Goal: Task Accomplishment & Management: Use online tool/utility

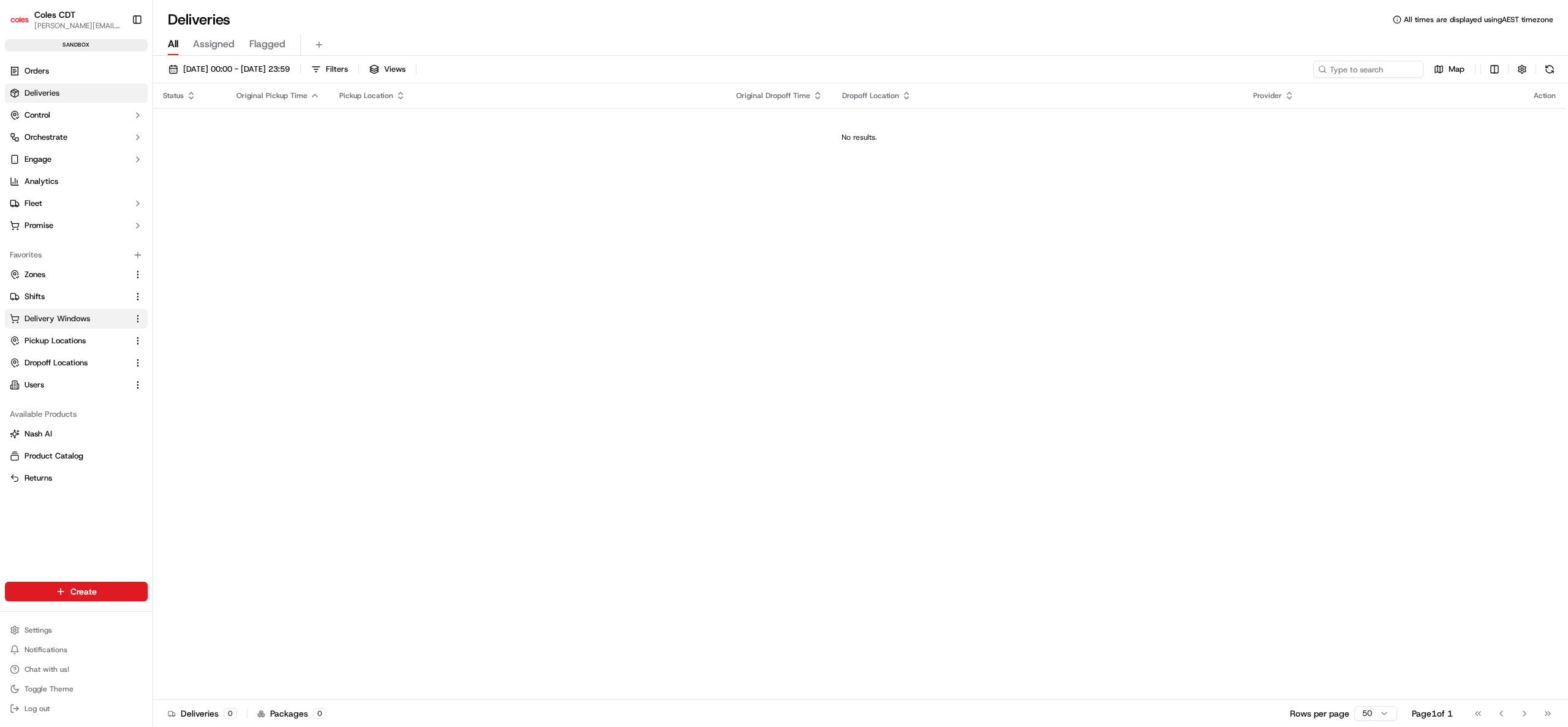
click at [62, 314] on span "Delivery Windows" at bounding box center [58, 318] width 66 height 11
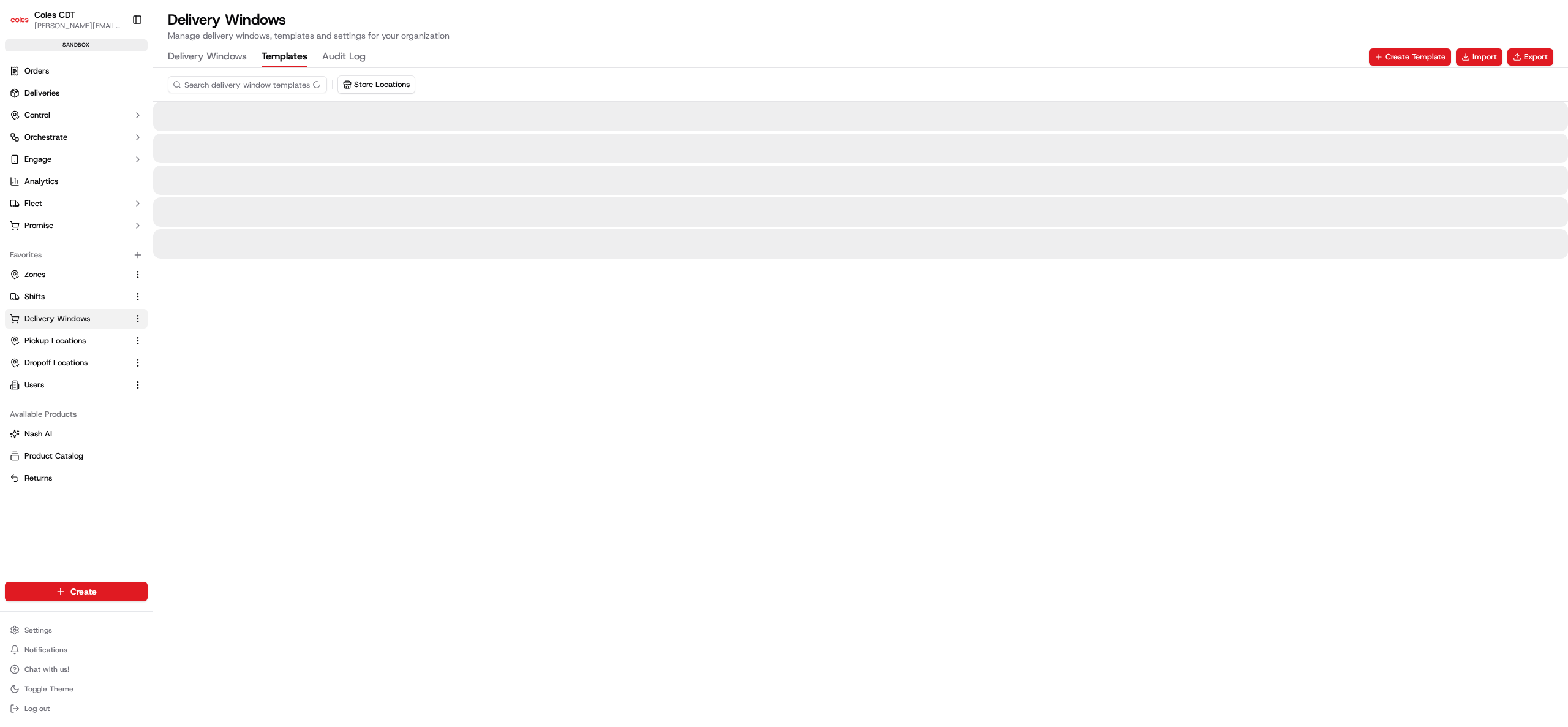
click at [291, 52] on button "Templates" at bounding box center [285, 57] width 46 height 21
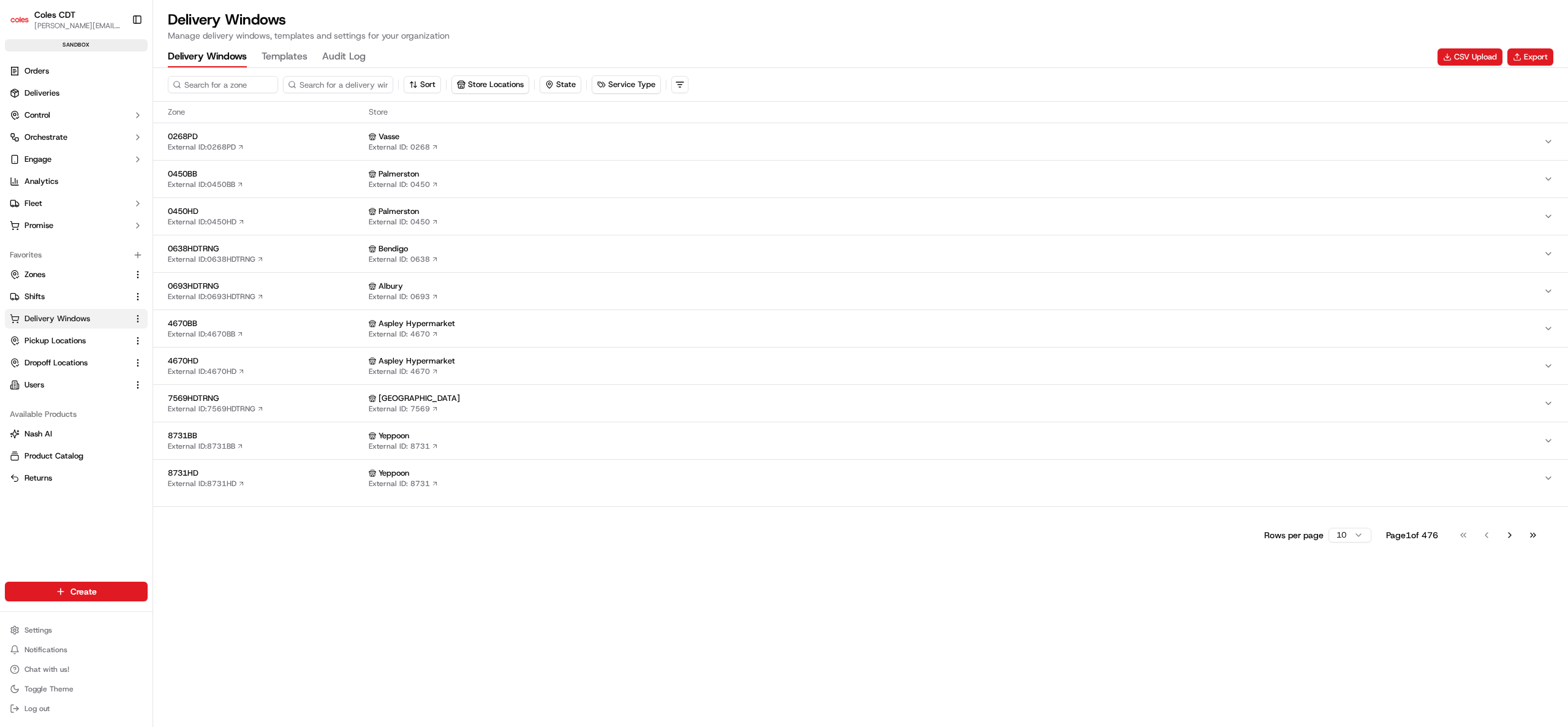
click at [204, 58] on Windows "Delivery Windows" at bounding box center [207, 57] width 79 height 21
click at [48, 73] on span "Orders" at bounding box center [37, 71] width 25 height 11
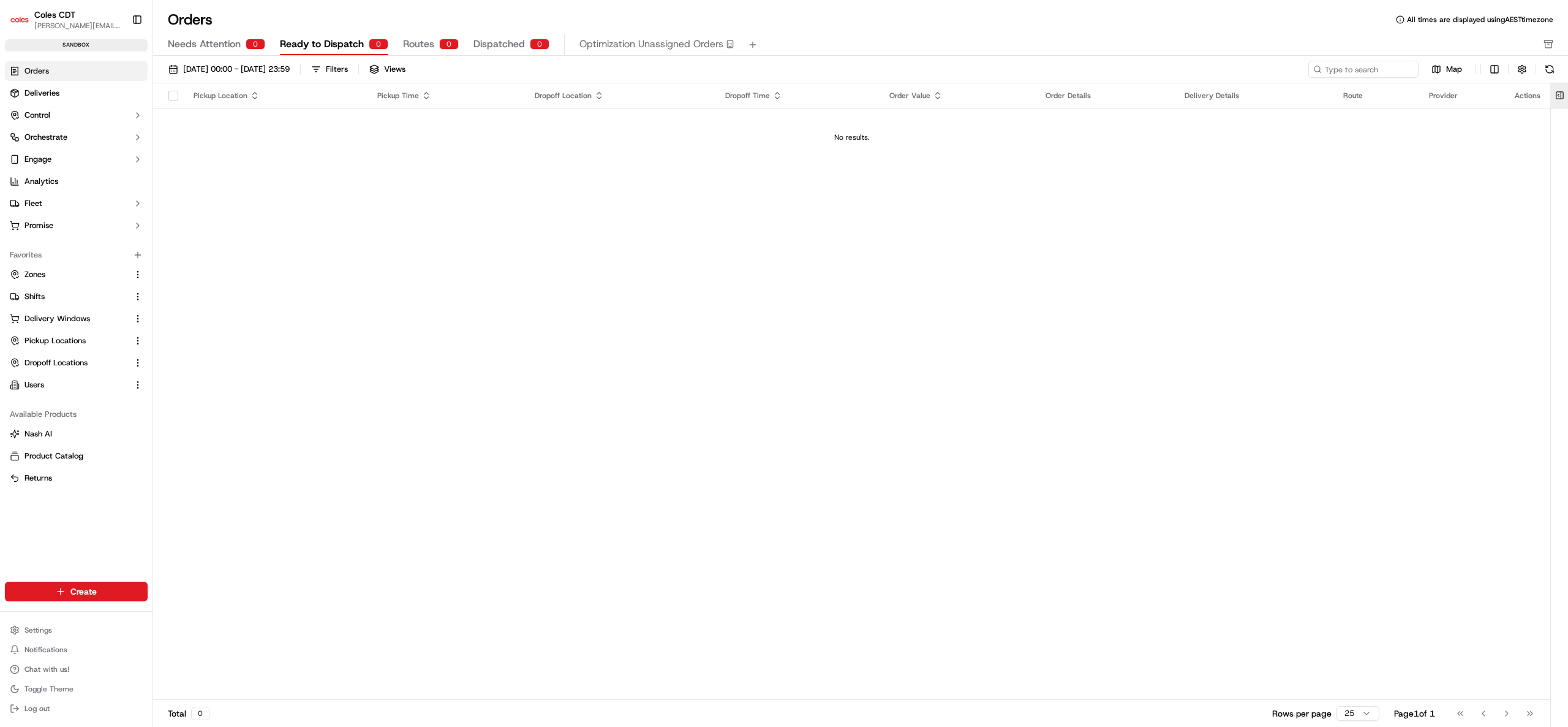
click at [1561, 98] on button at bounding box center [1559, 96] width 20 height 25
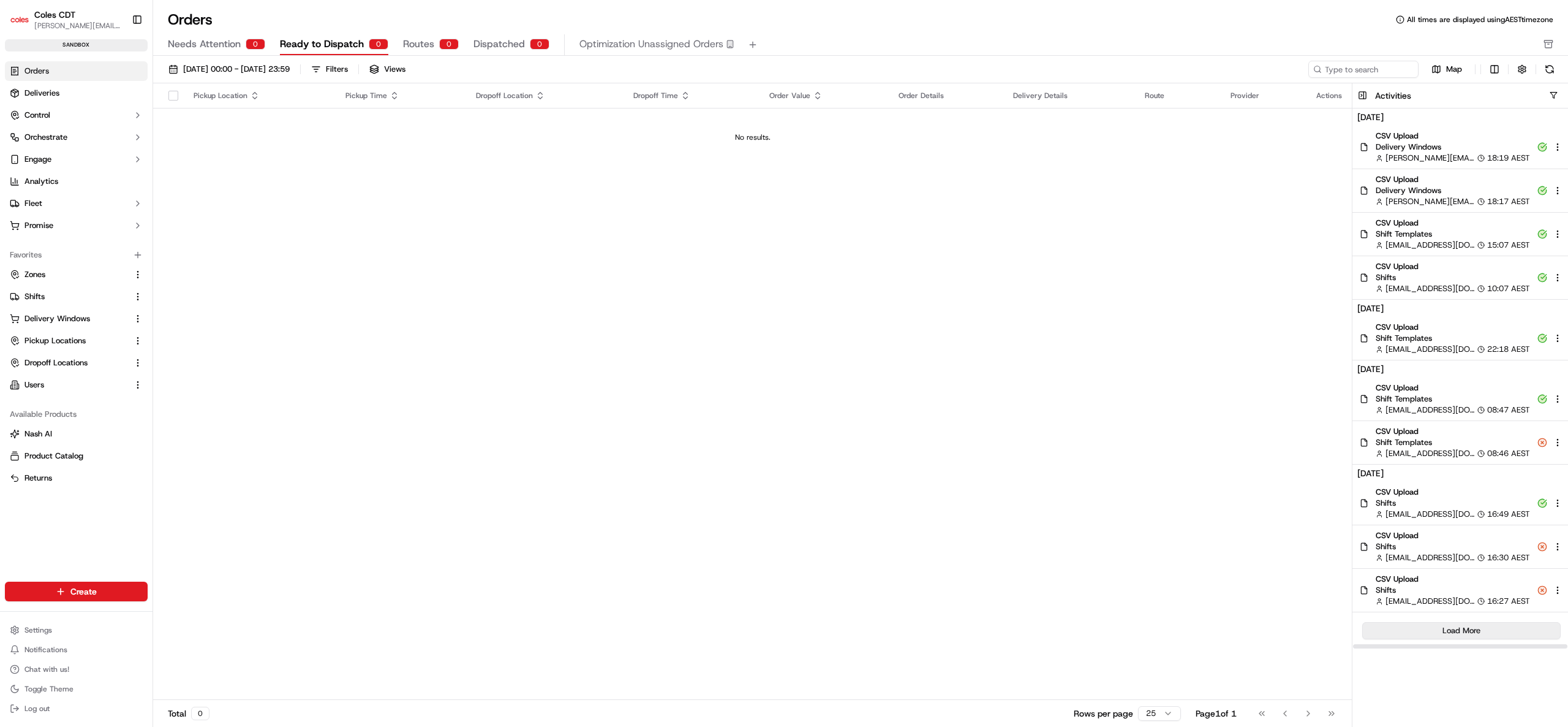
click at [1499, 631] on button "Load More" at bounding box center [1460, 629] width 198 height 17
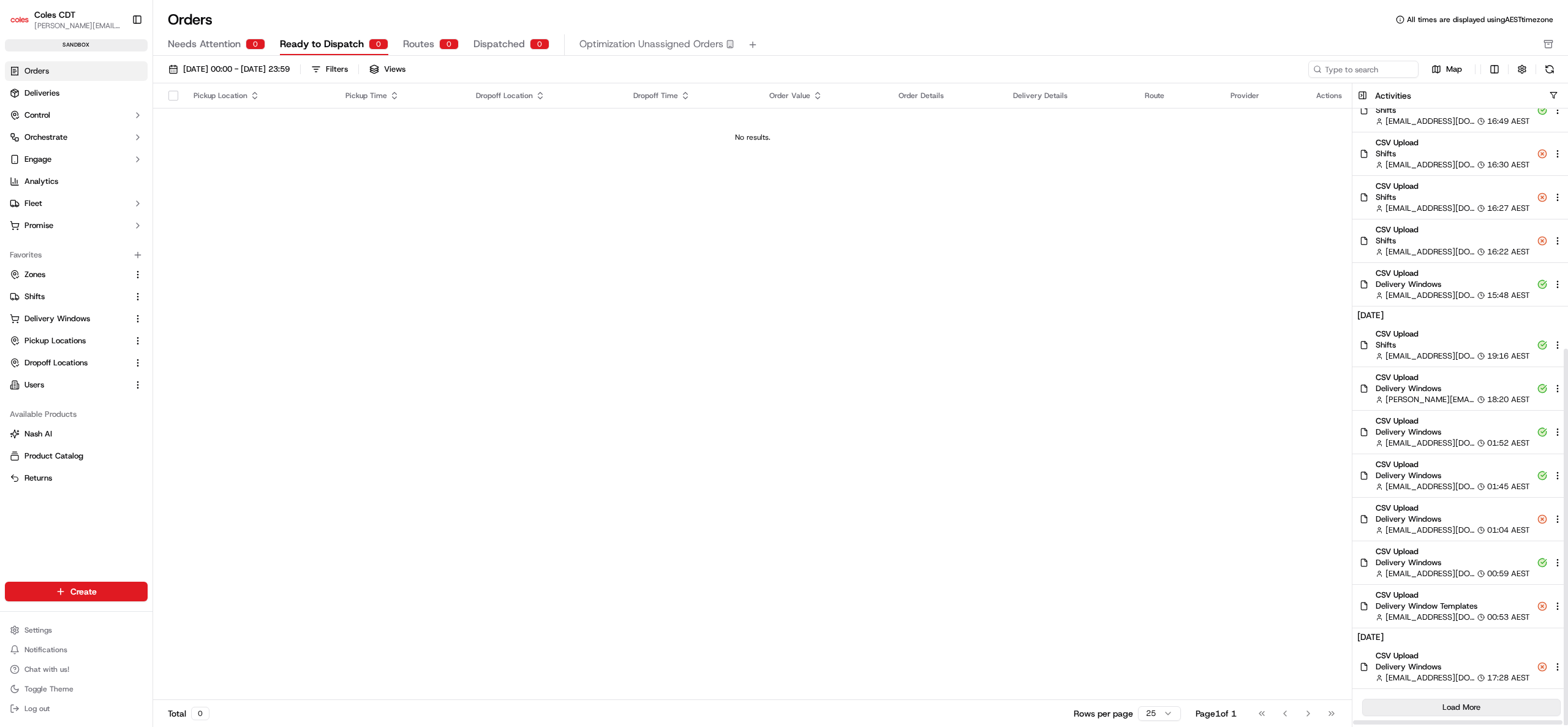
click at [1493, 712] on button "Load More" at bounding box center [1460, 706] width 198 height 17
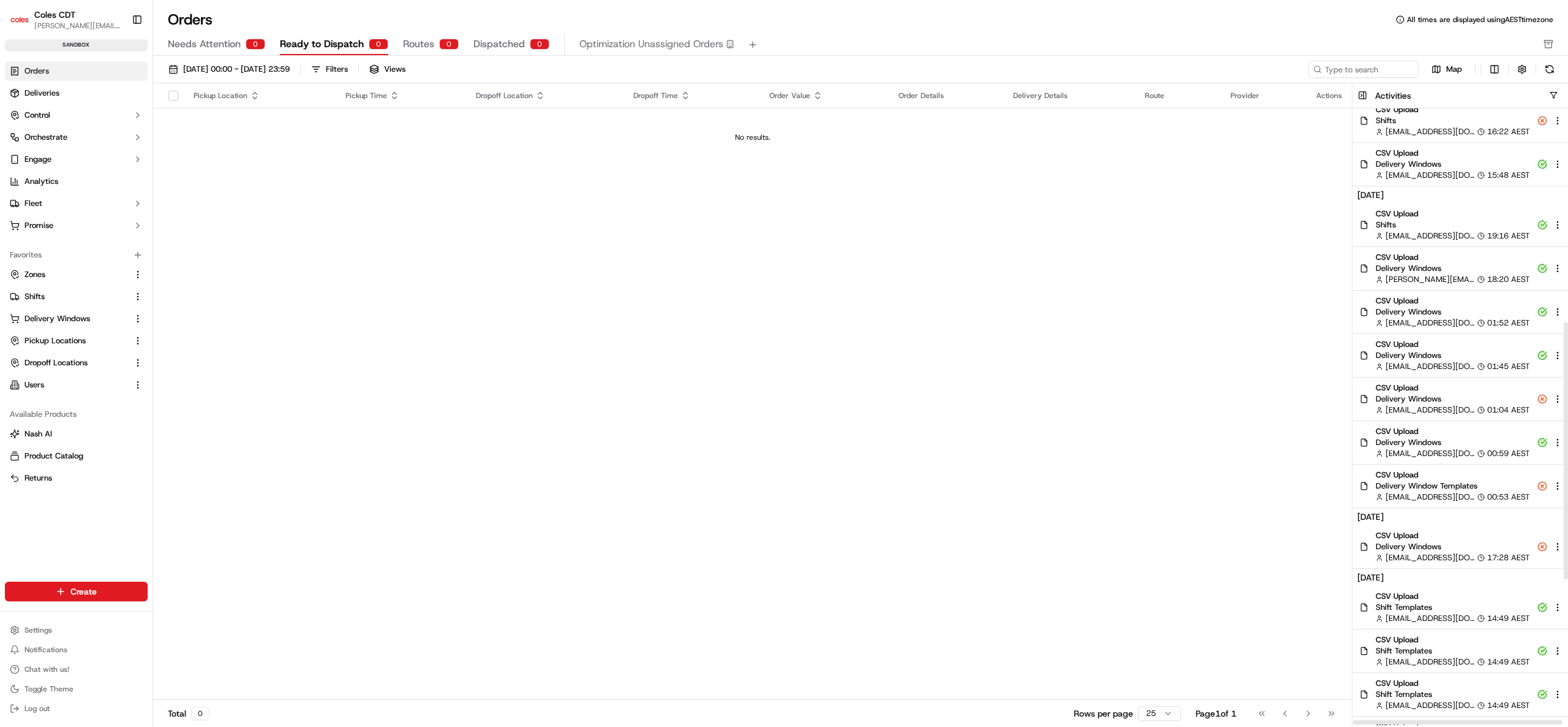
scroll to position [511, 0]
click at [57, 321] on span "Delivery Windows" at bounding box center [58, 318] width 66 height 11
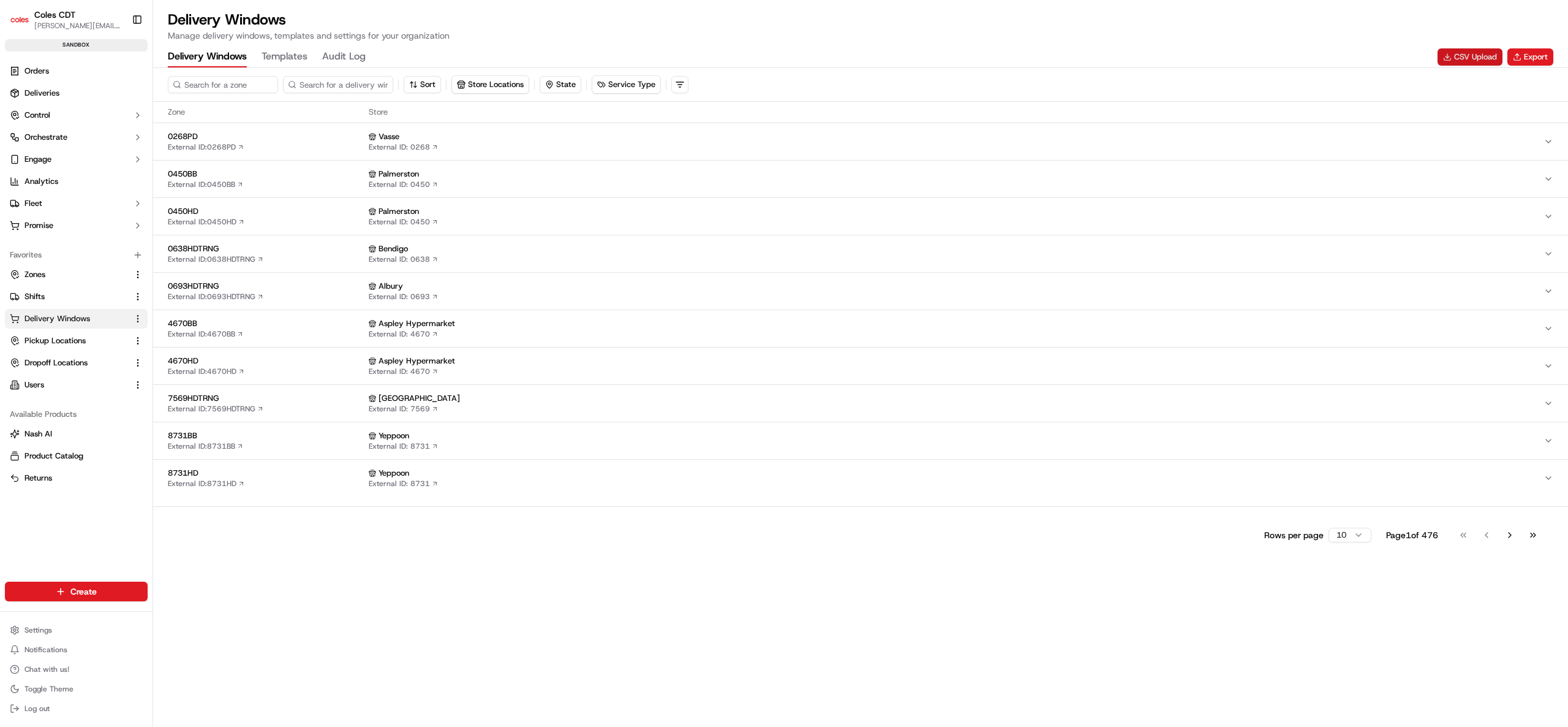
click at [1469, 54] on button "CSV Upload" at bounding box center [1469, 57] width 65 height 17
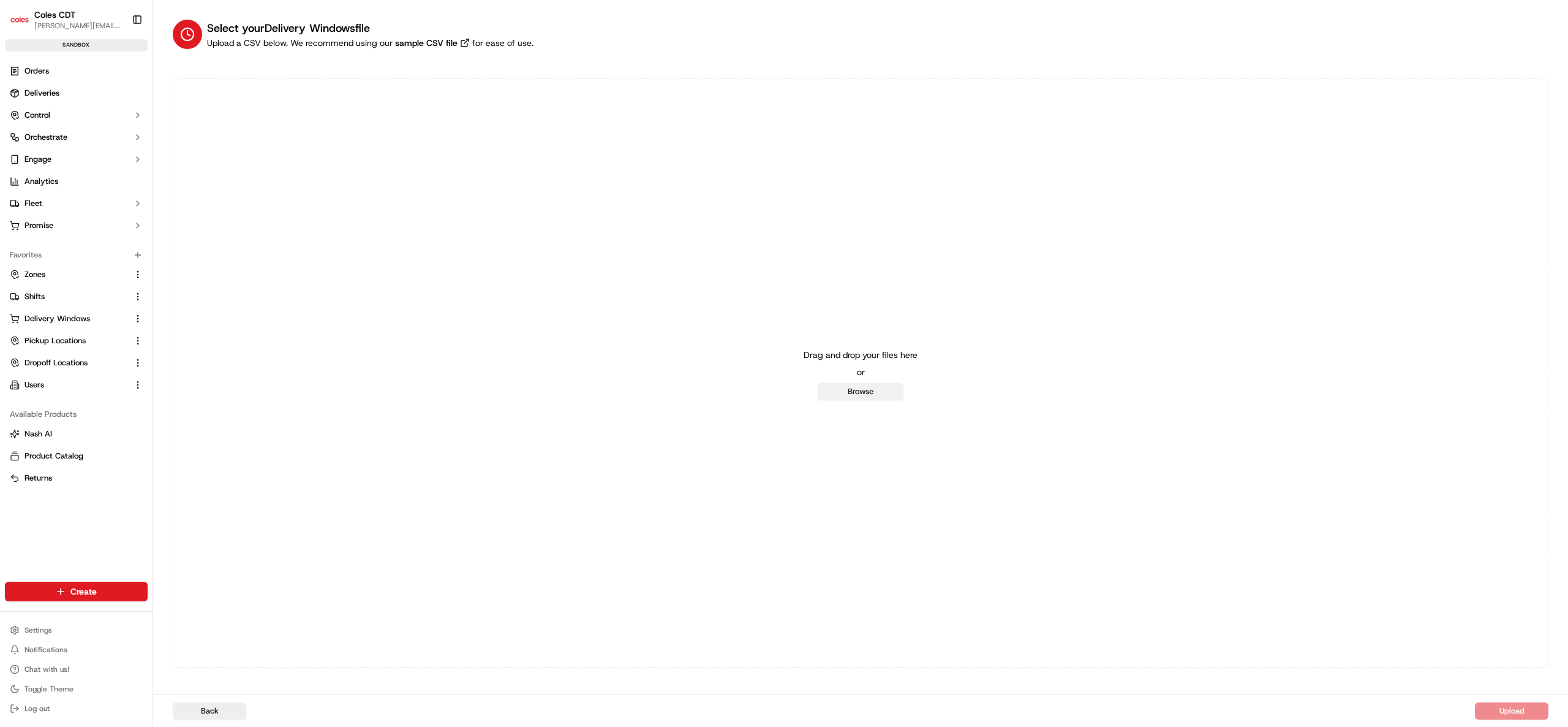
click at [852, 396] on button "Browse" at bounding box center [860, 390] width 86 height 17
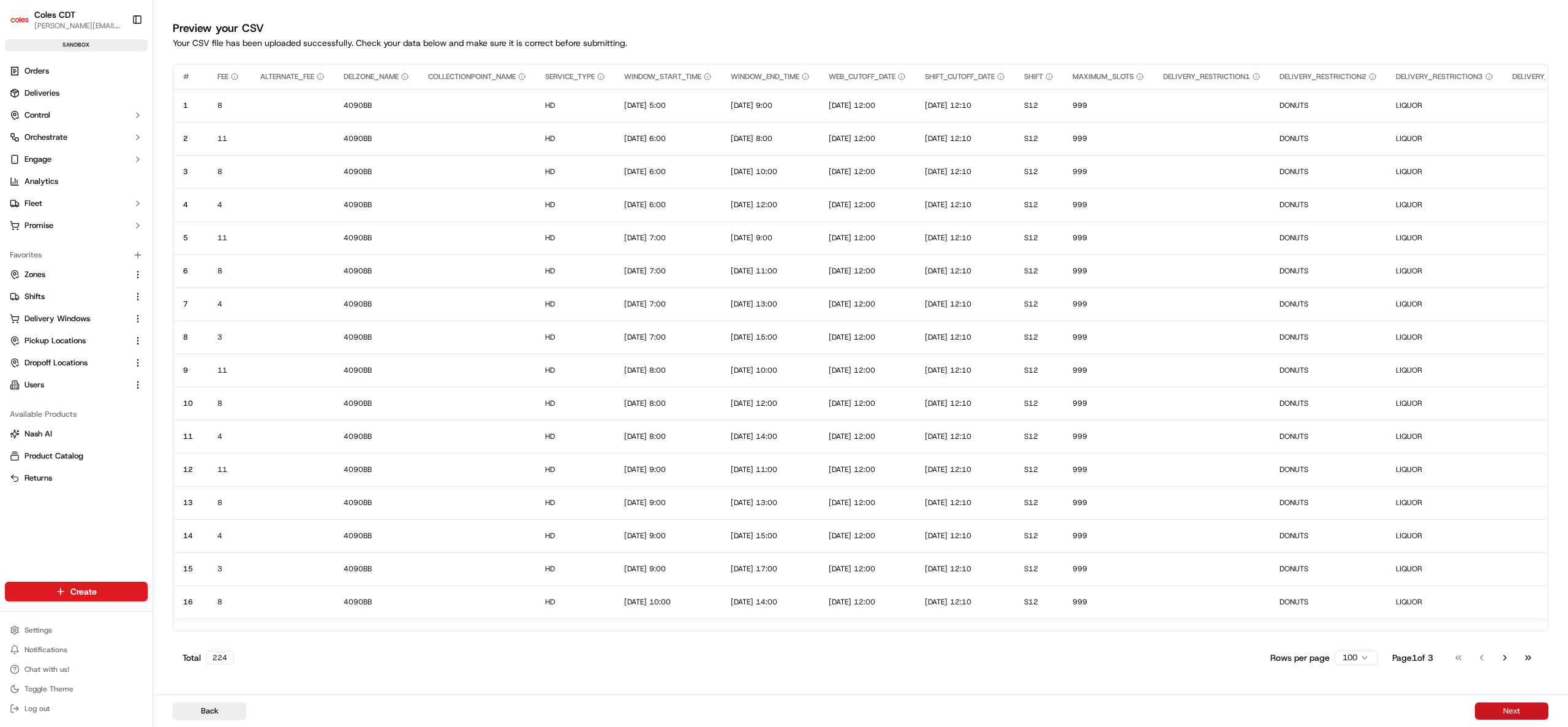
click at [1521, 710] on button "Next" at bounding box center [1511, 710] width 74 height 17
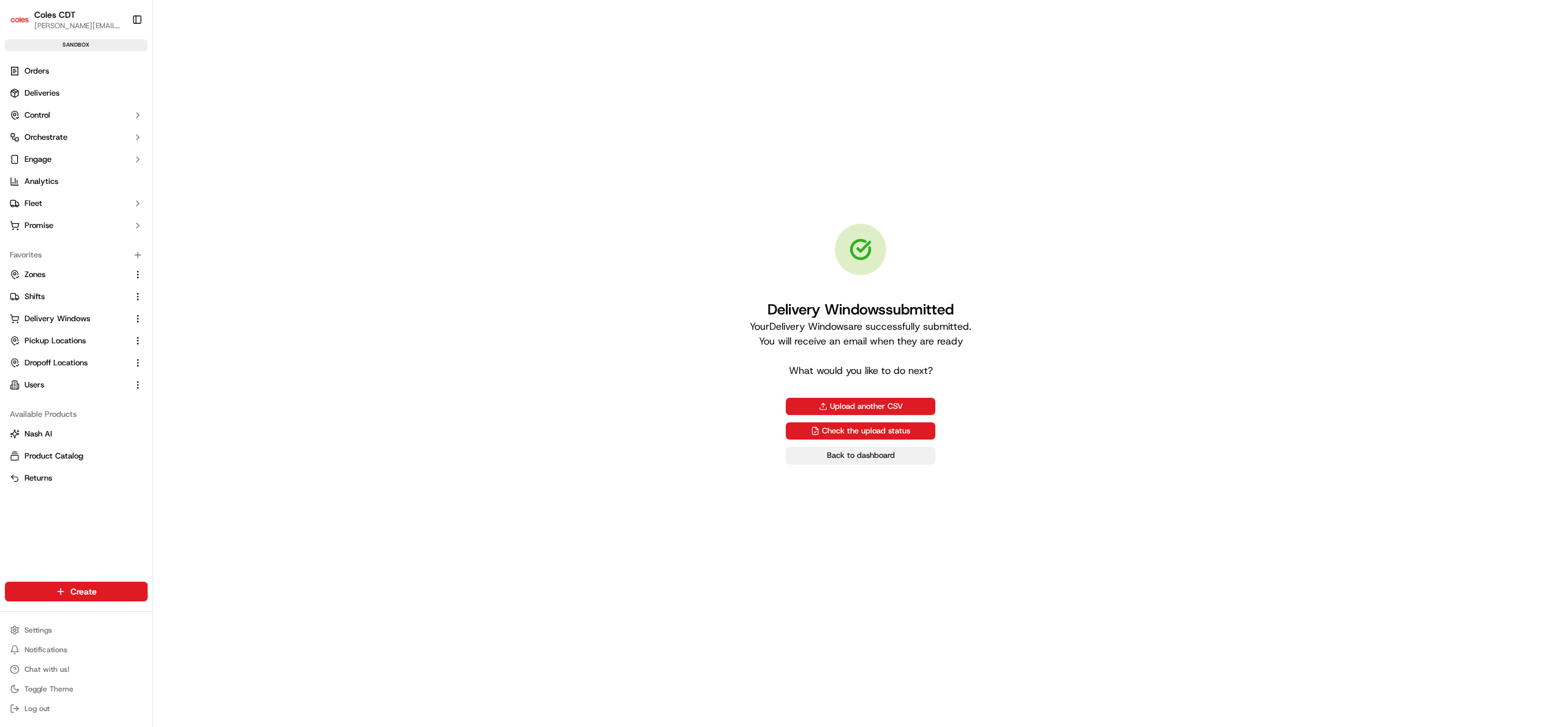
click at [857, 458] on link "Back to dashboard" at bounding box center [860, 454] width 149 height 17
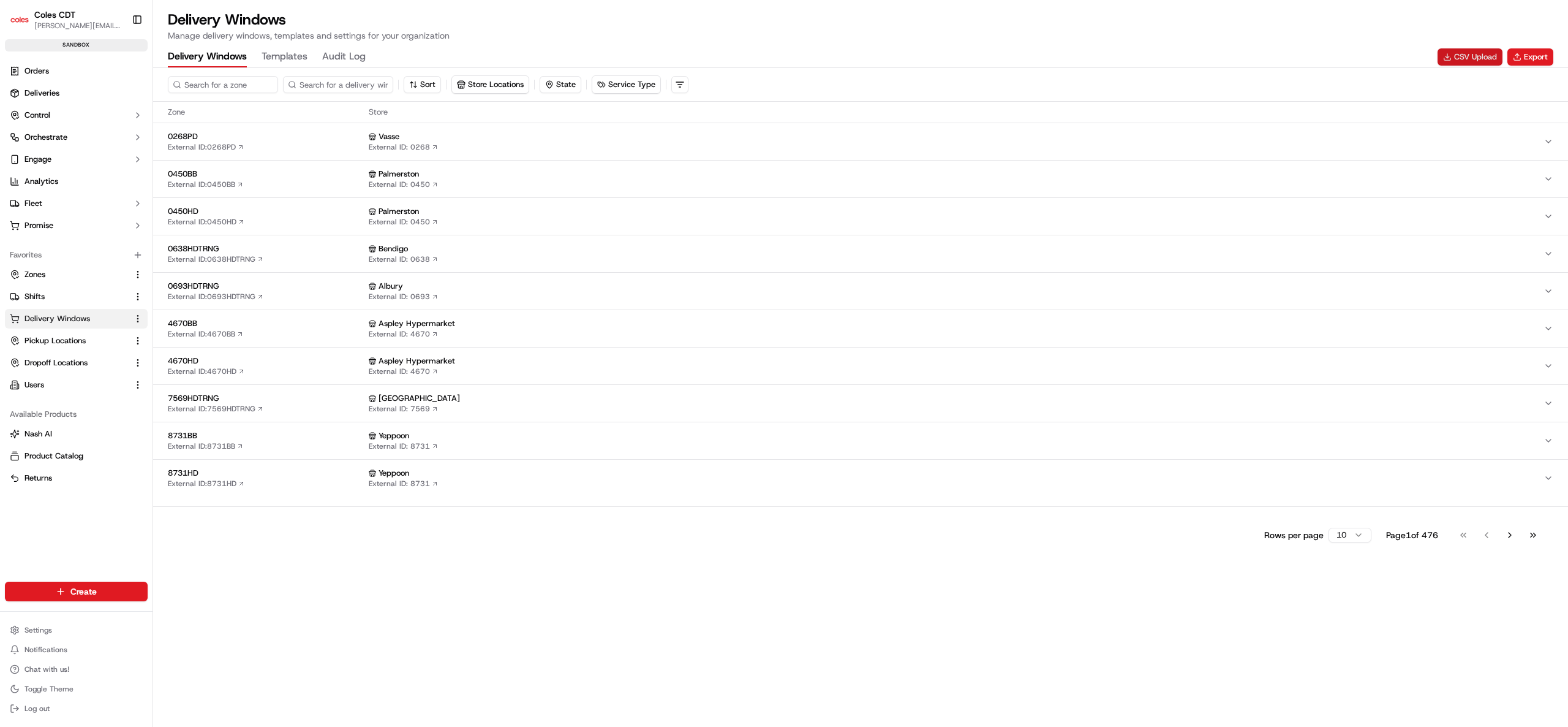
click at [1477, 60] on button "CSV Upload" at bounding box center [1469, 57] width 65 height 17
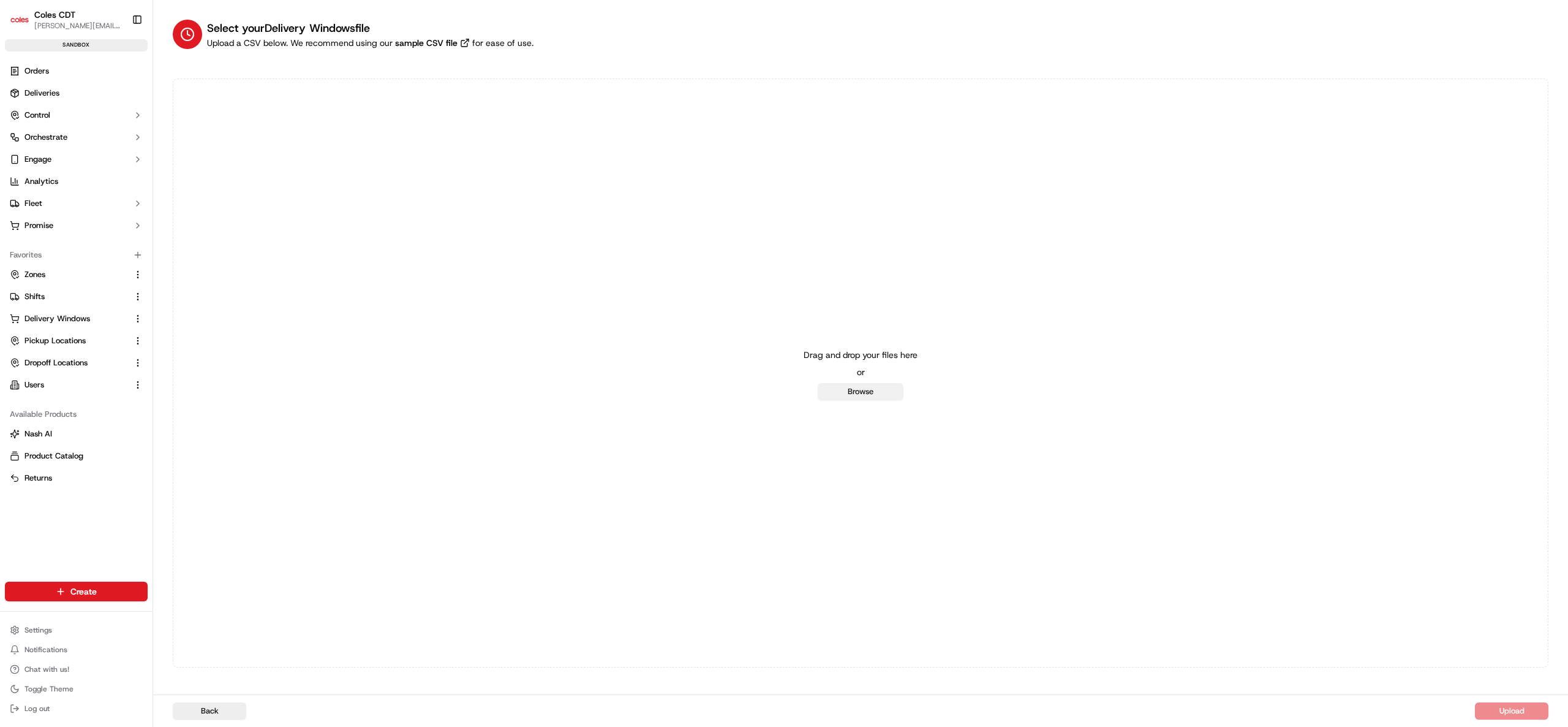
click at [855, 394] on button "Browse" at bounding box center [860, 390] width 86 height 17
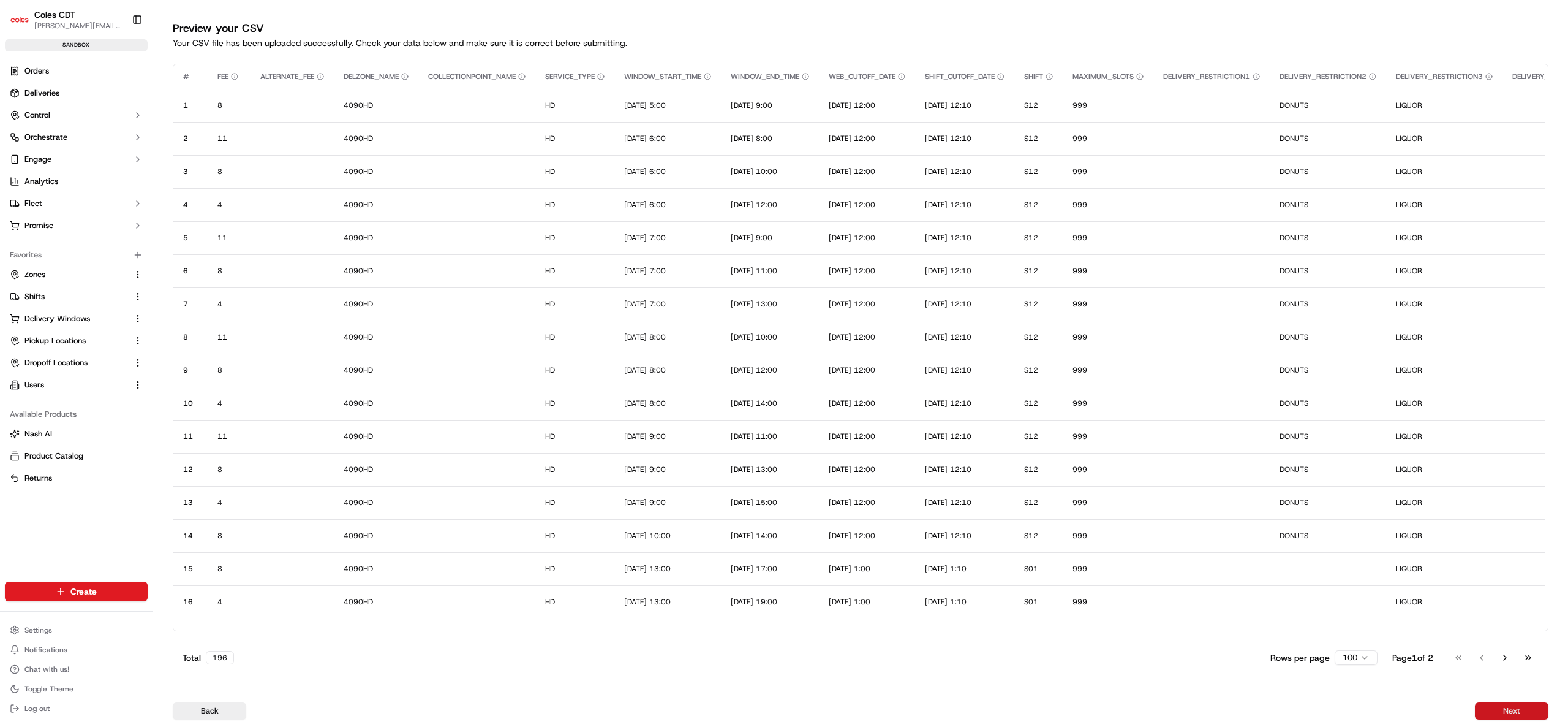
click at [1510, 709] on button "Next" at bounding box center [1511, 710] width 74 height 17
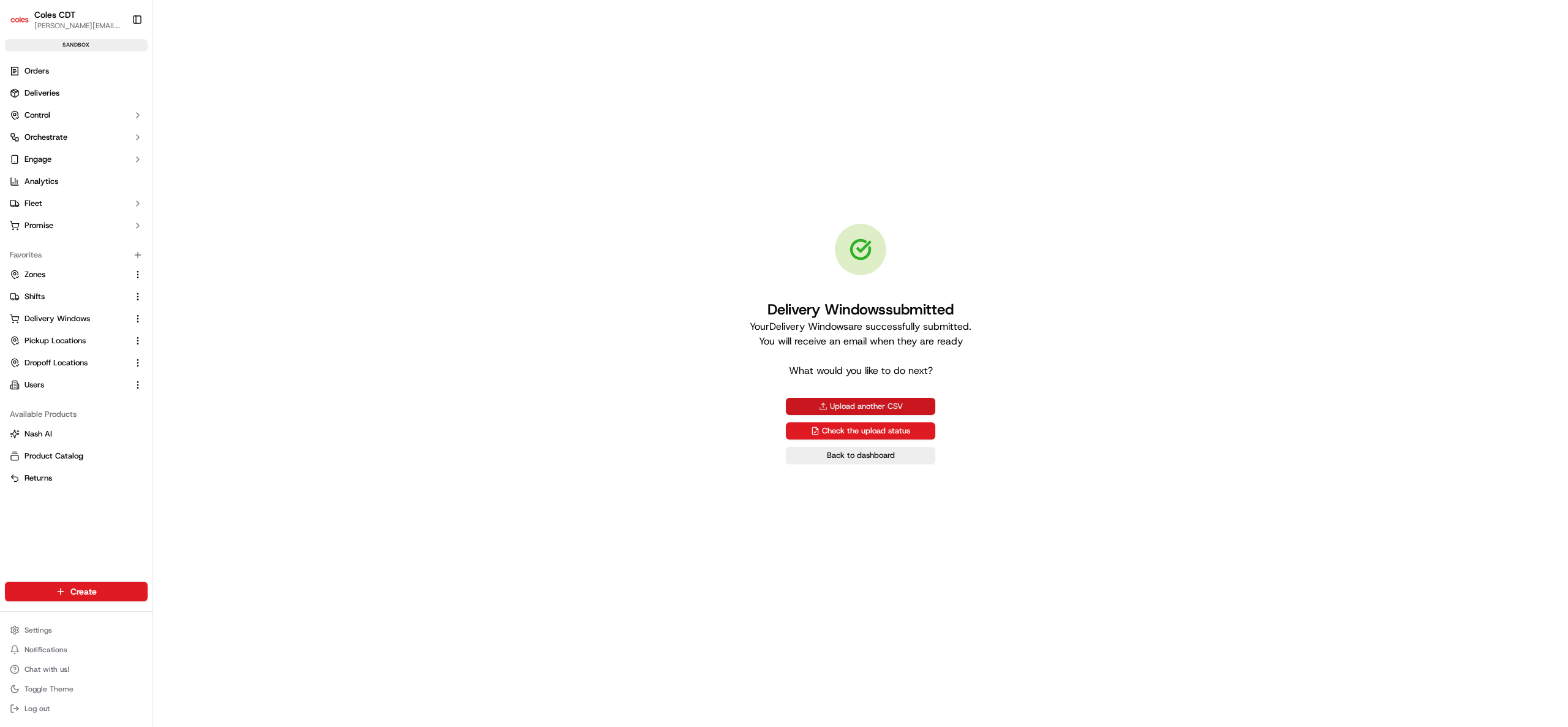
click at [863, 406] on button "Upload another CSV" at bounding box center [860, 405] width 149 height 17
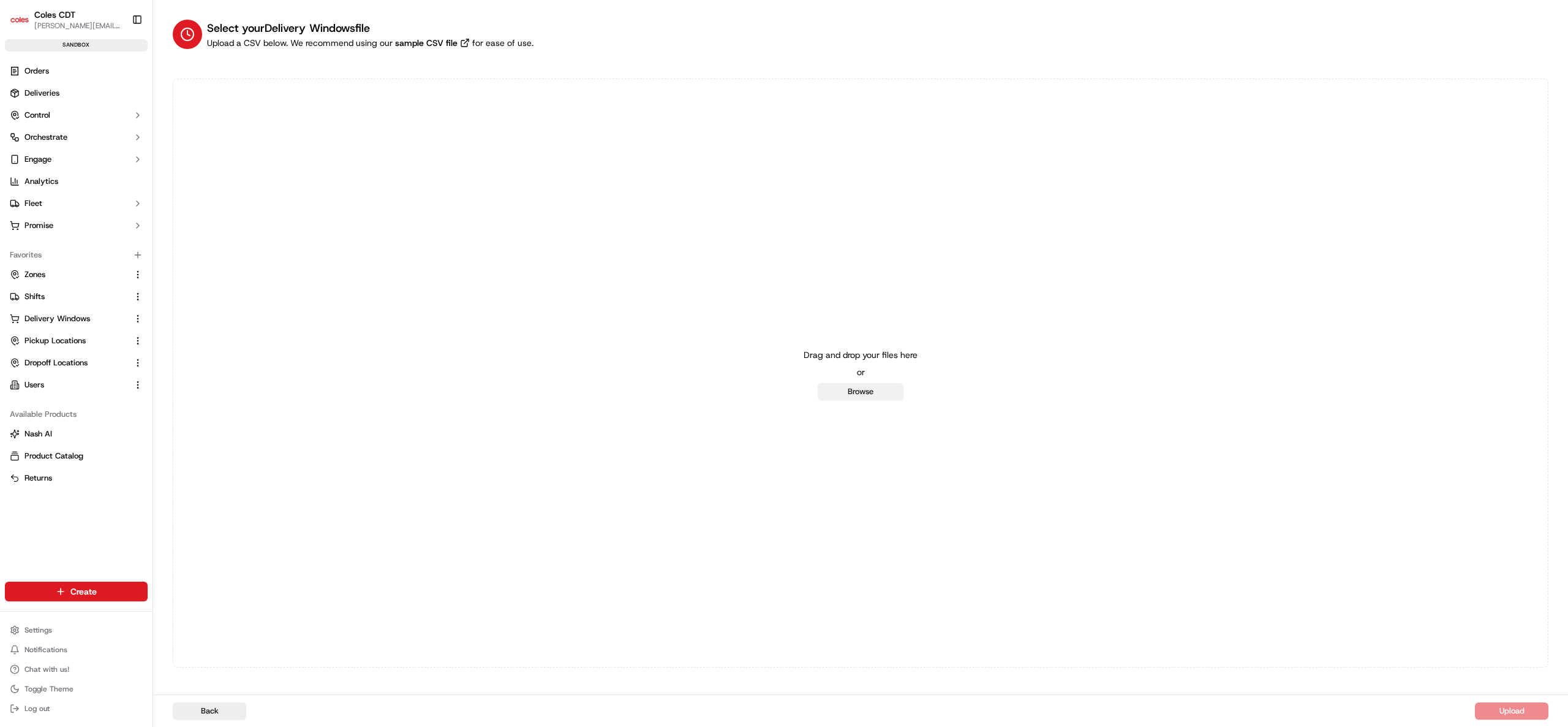
click at [854, 387] on button "Browse" at bounding box center [860, 390] width 86 height 17
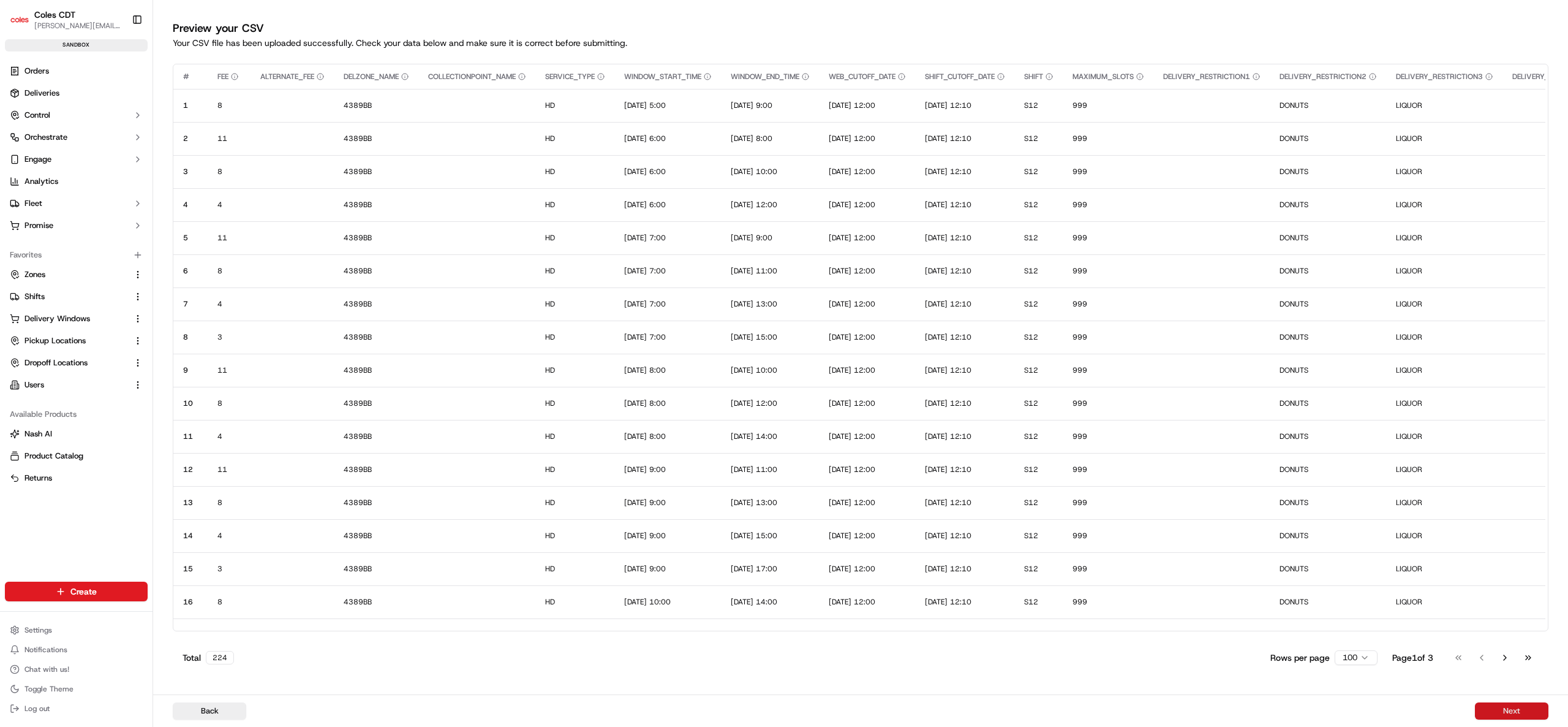
click at [1503, 709] on button "Next" at bounding box center [1511, 710] width 74 height 17
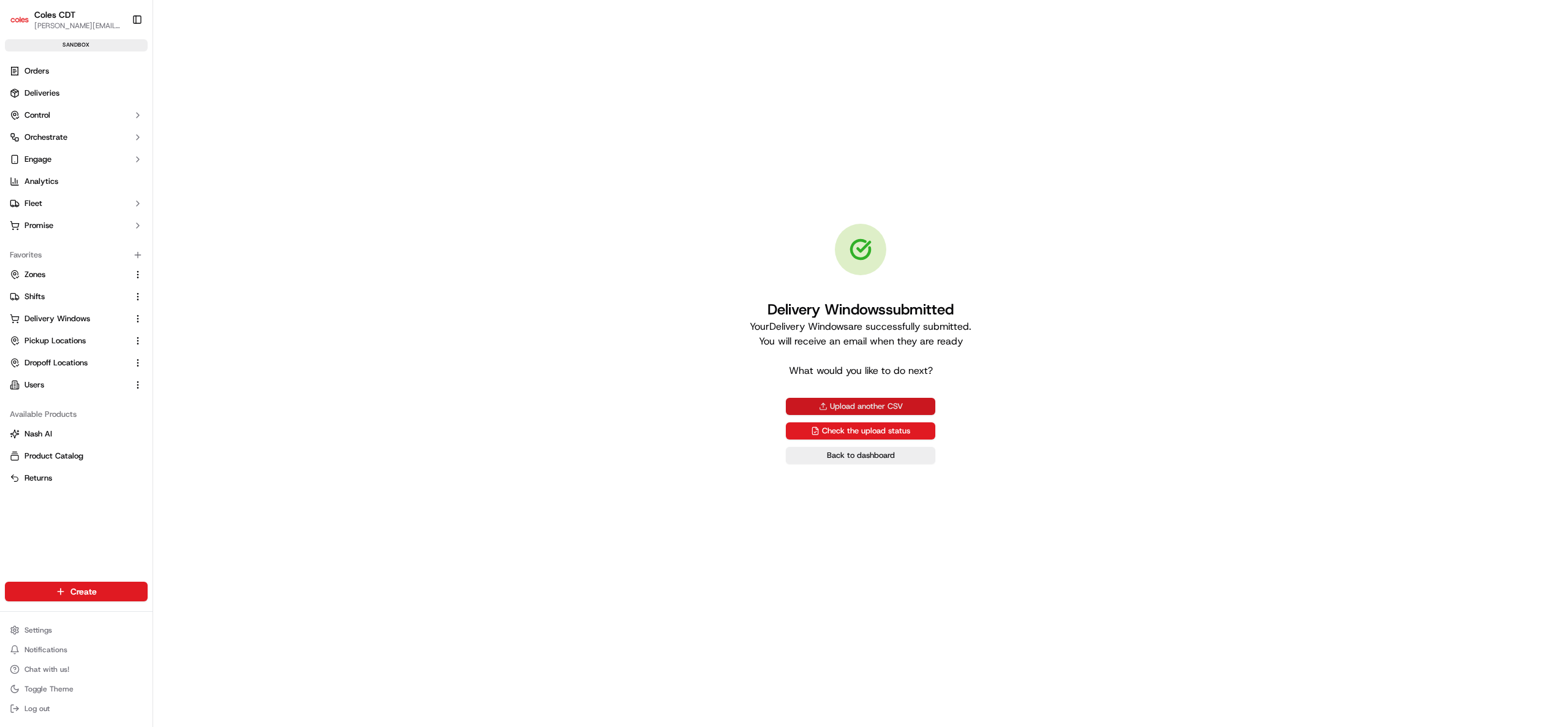
click at [875, 405] on button "Upload another CSV" at bounding box center [860, 405] width 149 height 17
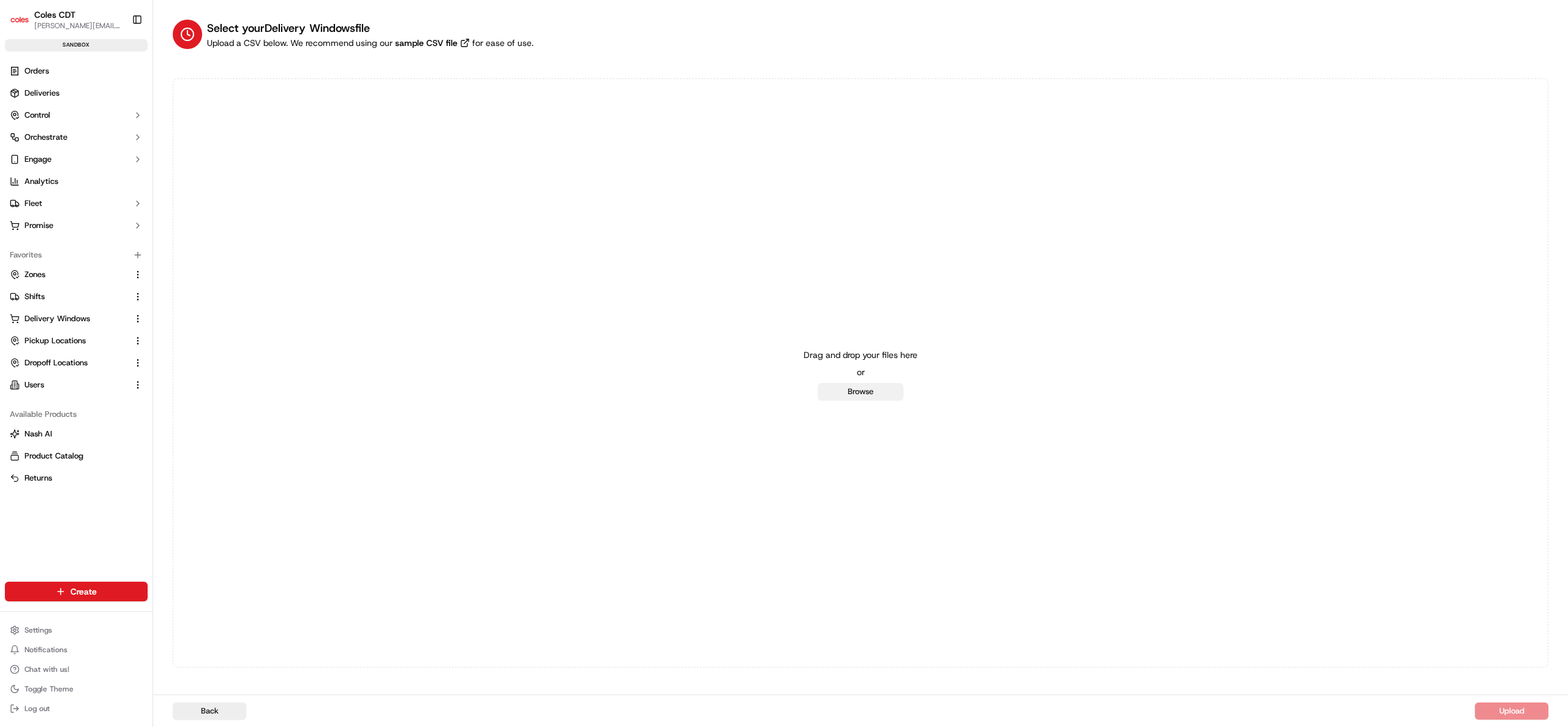
click at [856, 394] on button "Browse" at bounding box center [860, 390] width 86 height 17
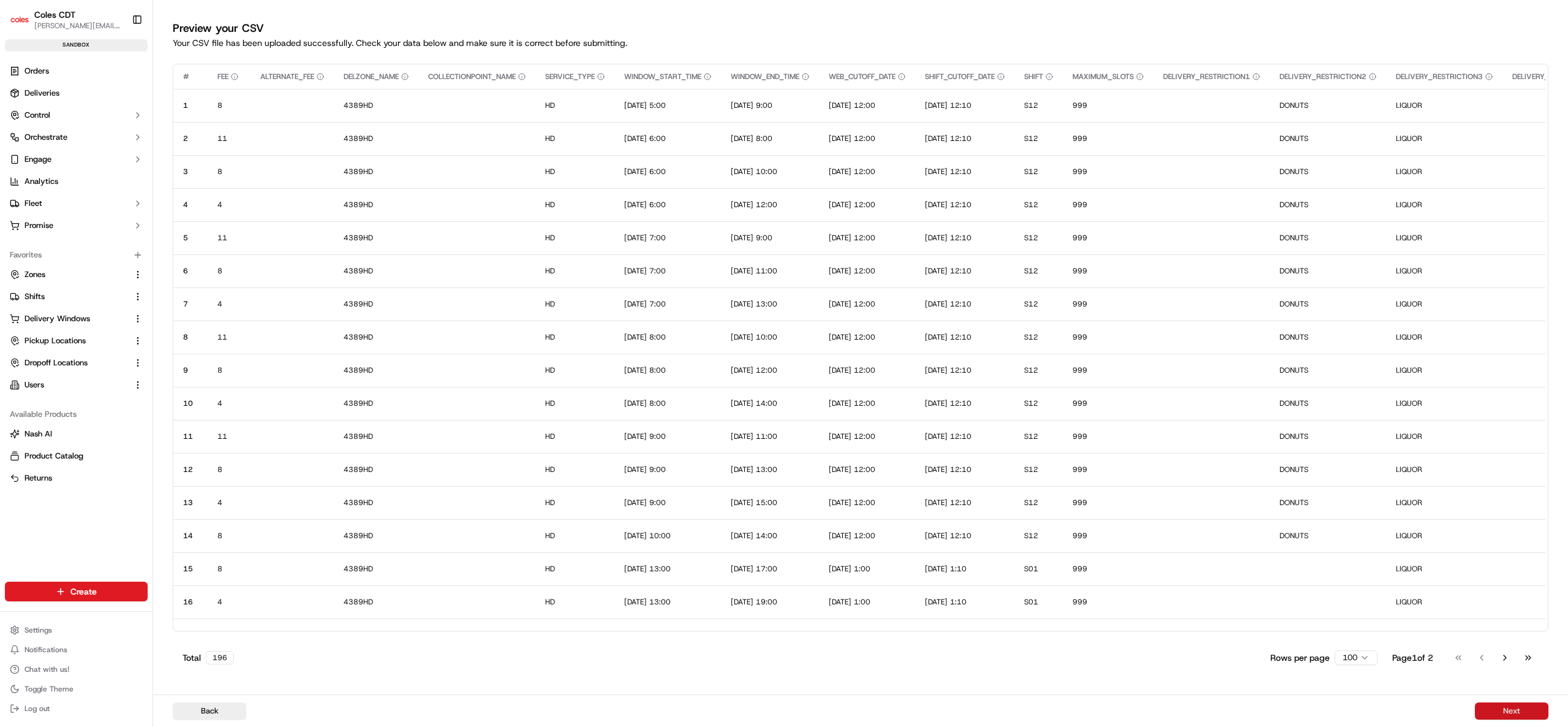
click at [1517, 709] on button "Next" at bounding box center [1511, 710] width 74 height 17
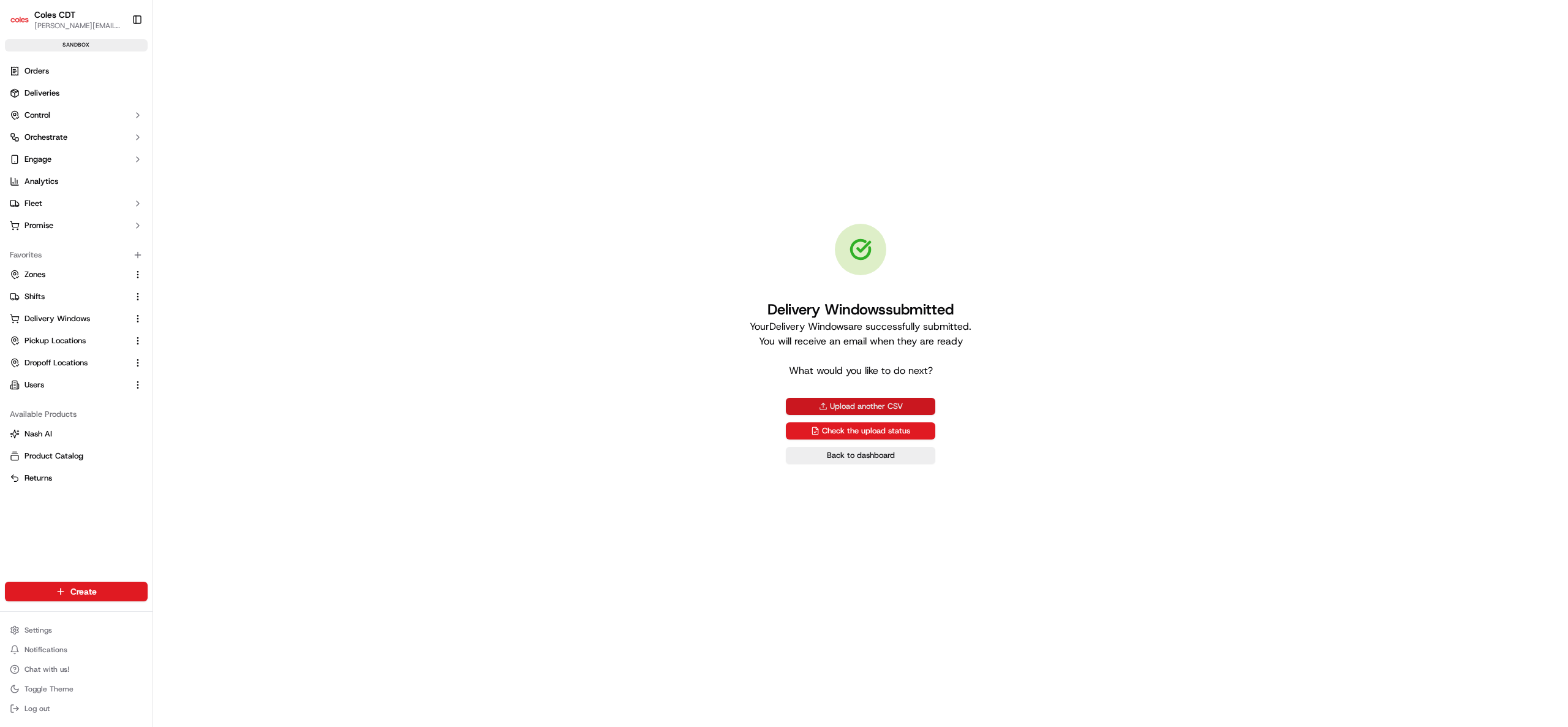
click at [854, 403] on button "Upload another CSV" at bounding box center [860, 405] width 149 height 17
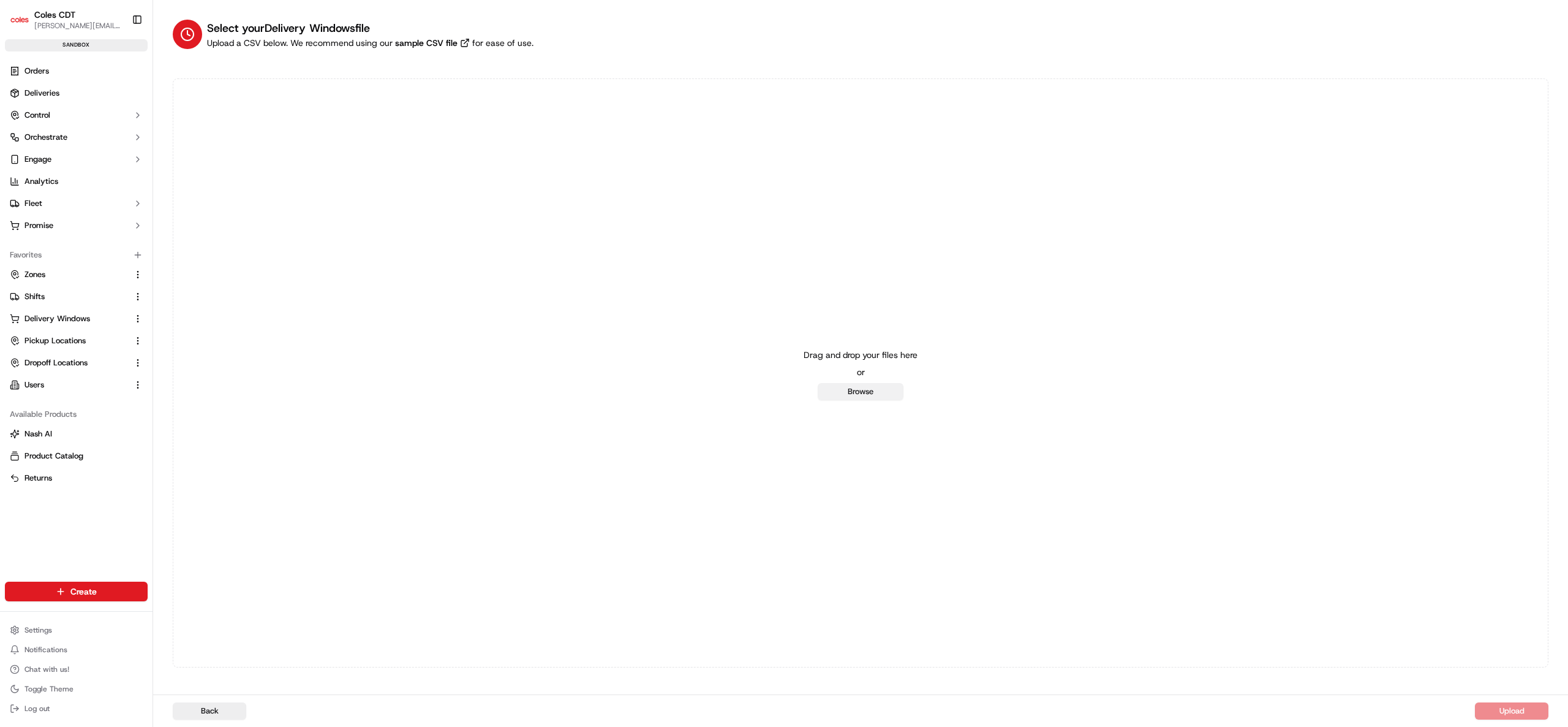
click at [842, 393] on button "Browse" at bounding box center [860, 390] width 86 height 17
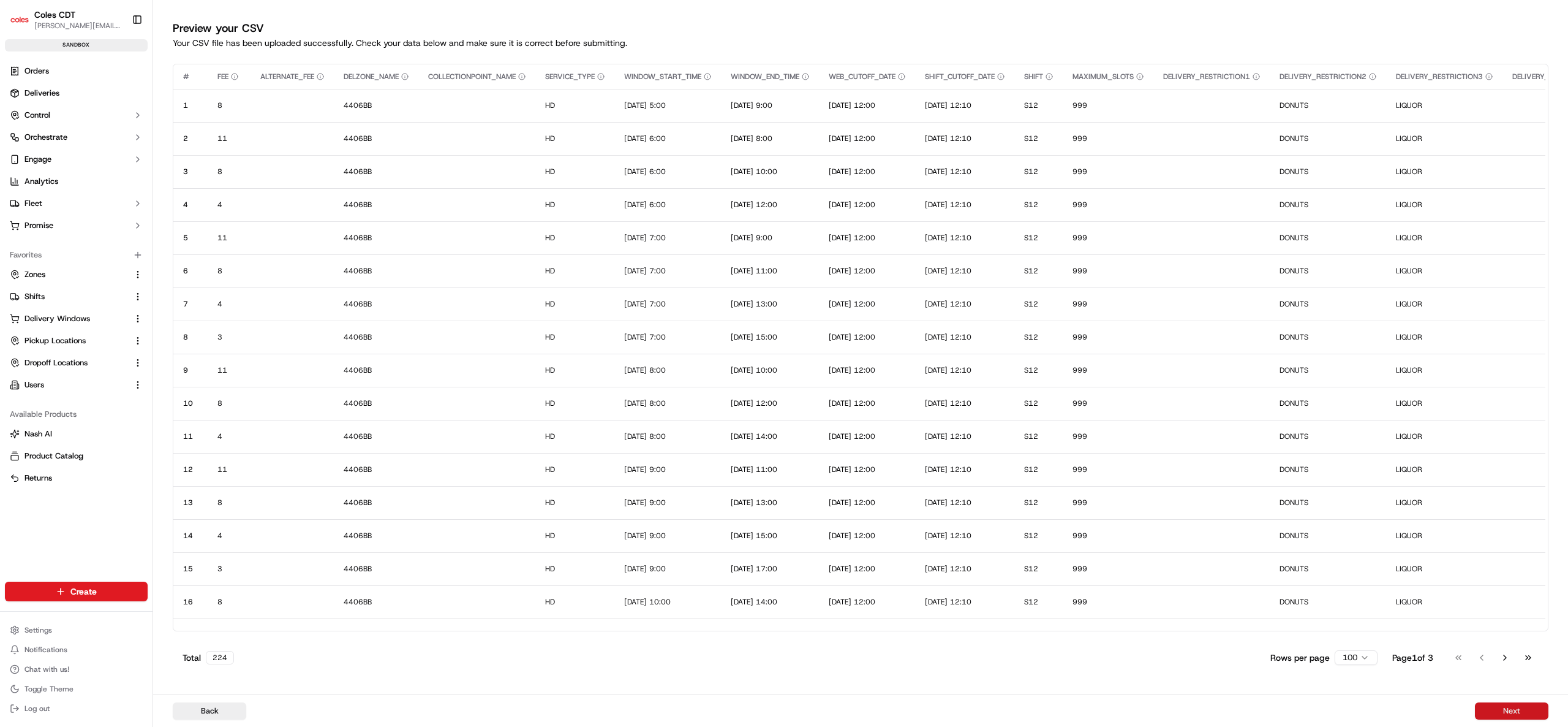
click at [1504, 712] on button "Next" at bounding box center [1511, 710] width 74 height 17
